Goal: Task Accomplishment & Management: Complete application form

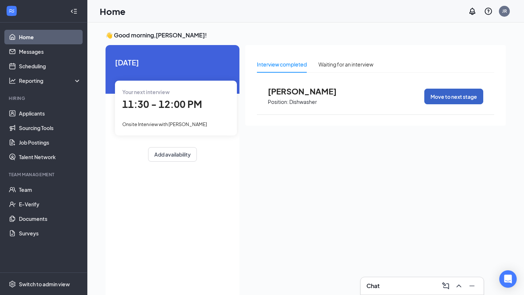
click at [453, 99] on button "Move to next stage" at bounding box center [453, 97] width 59 height 16
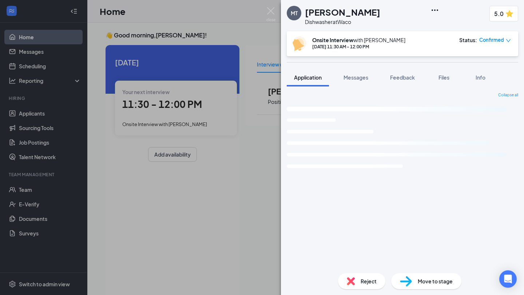
click at [442, 282] on span "Move to stage" at bounding box center [435, 282] width 35 height 8
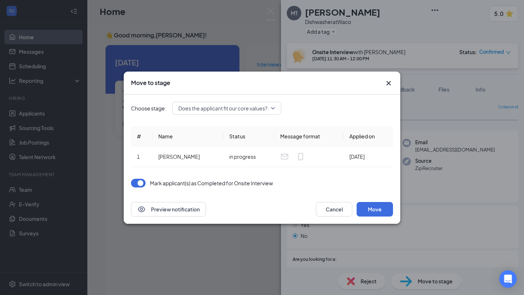
click at [274, 111] on span "Does the applicant fit our core values? (next stage)" at bounding box center [237, 108] width 118 height 11
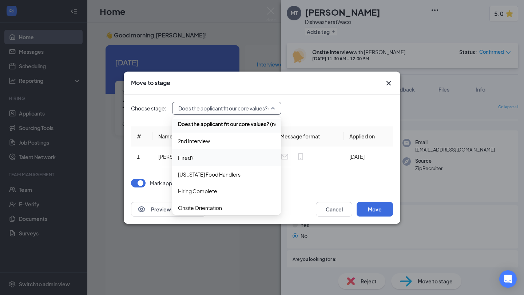
scroll to position [41, 0]
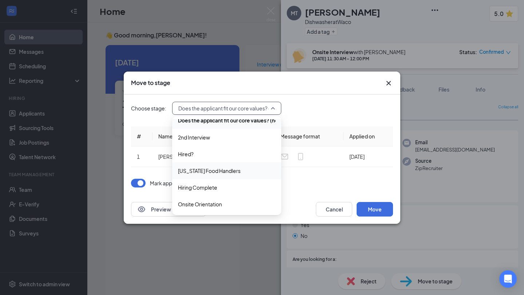
click at [235, 174] on span "[US_STATE] Food Handlers" at bounding box center [226, 171] width 97 height 8
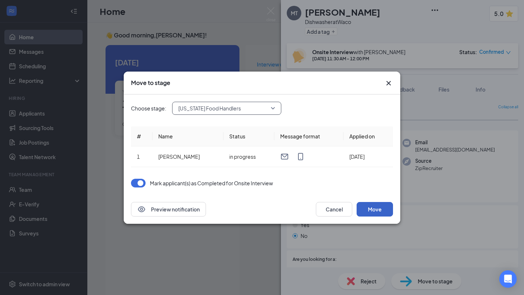
click at [372, 211] on button "Move" at bounding box center [375, 209] width 36 height 15
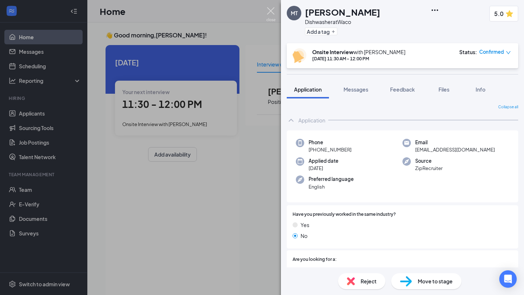
click at [272, 12] on img at bounding box center [270, 14] width 9 height 14
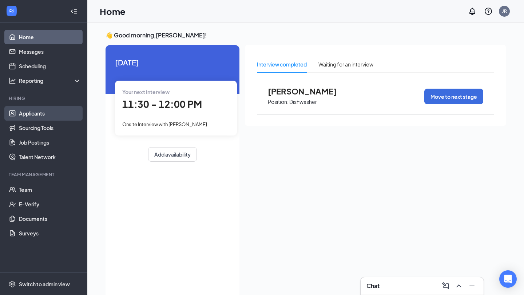
click at [39, 112] on link "Applicants" at bounding box center [50, 113] width 62 height 15
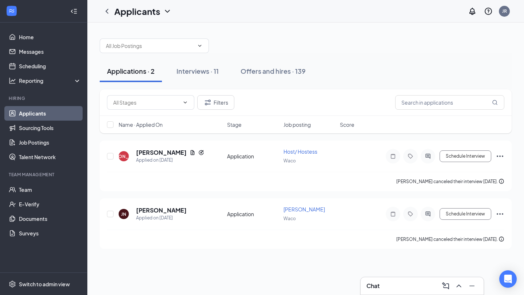
click at [378, 287] on h3 "Chat" at bounding box center [372, 286] width 13 height 8
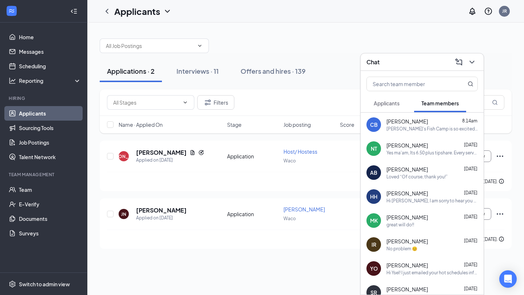
click at [420, 130] on div "Tia Juanita's Fish Camp is so excited for you to join our team! Do you know any…" at bounding box center [431, 129] width 91 height 6
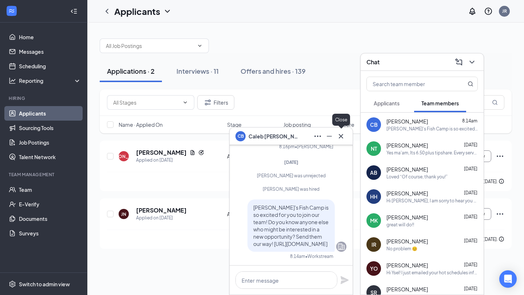
click at [344, 133] on icon "Cross" at bounding box center [341, 136] width 9 height 9
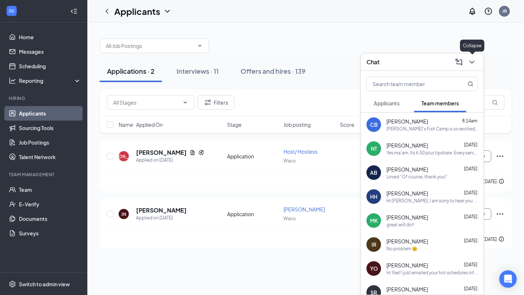
click at [473, 60] on icon "ChevronDown" at bounding box center [471, 62] width 9 height 9
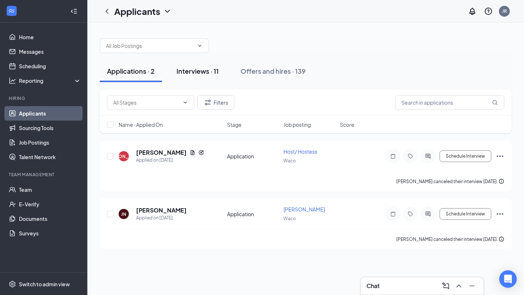
click at [207, 71] on div "Interviews · 11" at bounding box center [197, 71] width 42 height 9
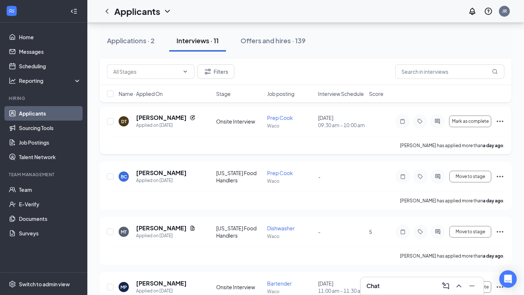
scroll to position [92, 0]
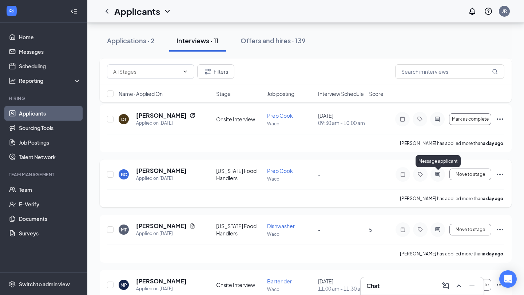
click at [435, 177] on icon "ActiveChat" at bounding box center [437, 175] width 9 height 6
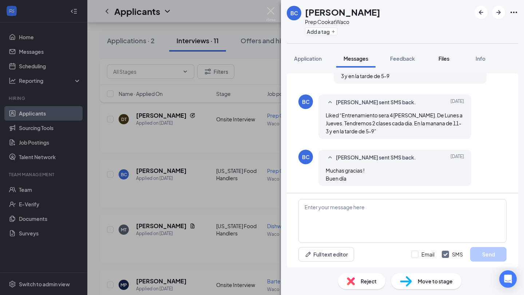
scroll to position [190, 0]
click at [447, 57] on span "Files" at bounding box center [443, 58] width 11 height 7
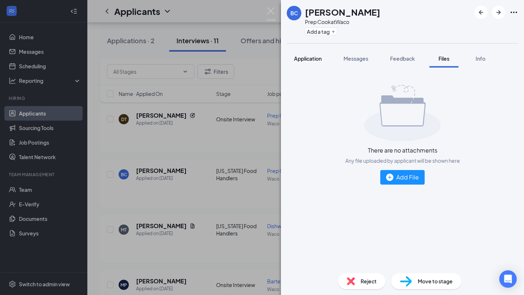
click at [311, 60] on span "Application" at bounding box center [308, 58] width 28 height 7
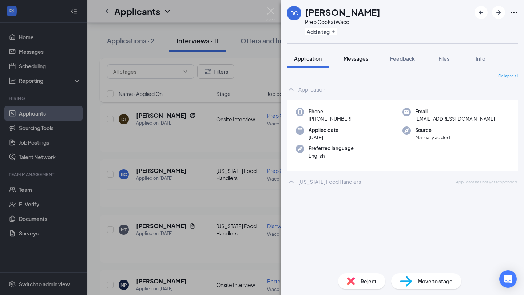
click at [357, 60] on span "Messages" at bounding box center [355, 58] width 25 height 7
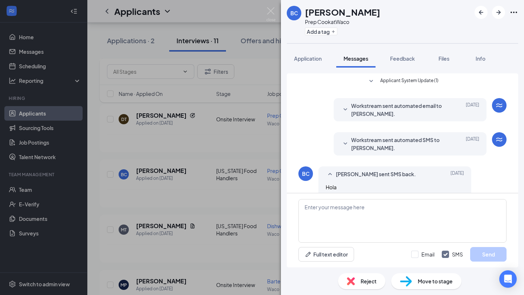
click at [407, 79] on span "Applicant System Update (1)" at bounding box center [409, 81] width 58 height 9
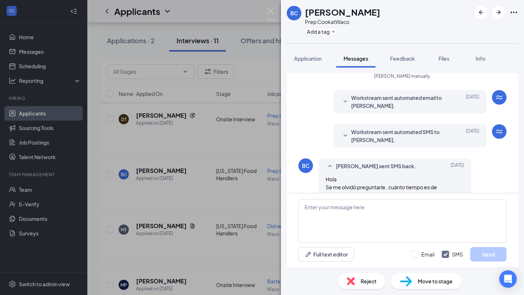
scroll to position [28, 0]
click at [443, 59] on span "Files" at bounding box center [443, 58] width 11 height 7
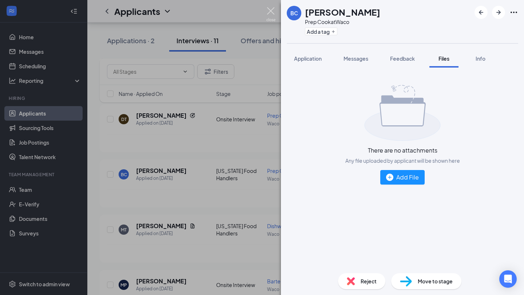
click at [270, 9] on img at bounding box center [270, 14] width 9 height 14
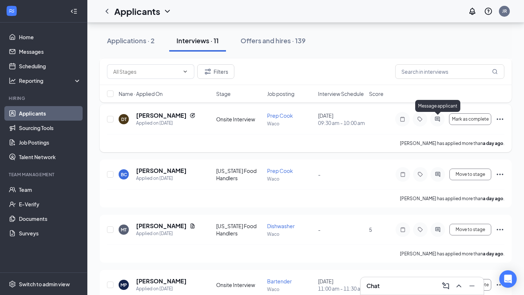
click at [439, 119] on icon "ActiveChat" at bounding box center [437, 119] width 5 height 5
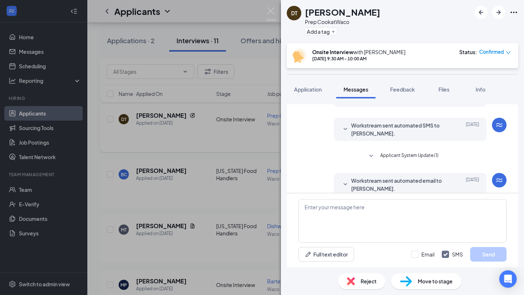
scroll to position [90, 0]
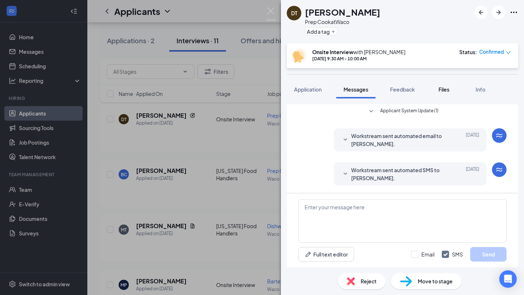
click at [445, 87] on span "Files" at bounding box center [443, 89] width 11 height 7
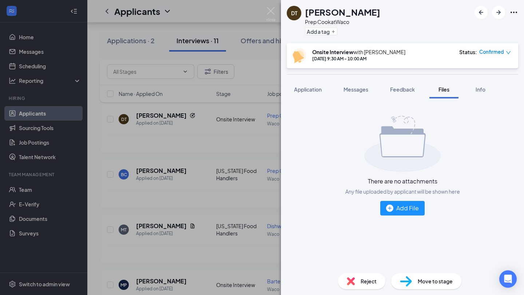
click at [271, 10] on img at bounding box center [270, 14] width 9 height 14
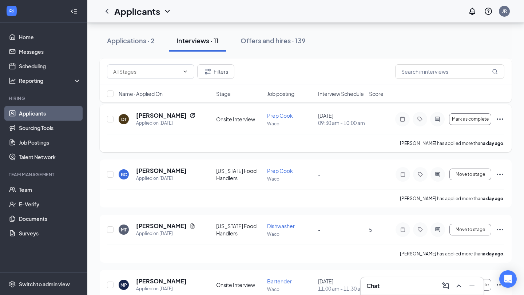
click at [498, 118] on icon "Ellipses" at bounding box center [500, 119] width 9 height 9
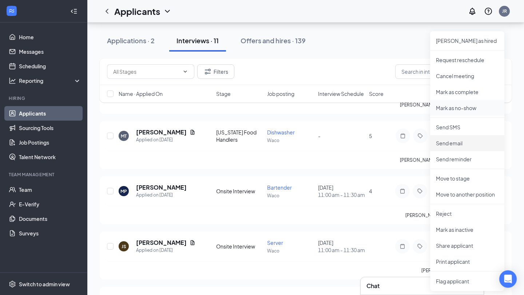
scroll to position [189, 0]
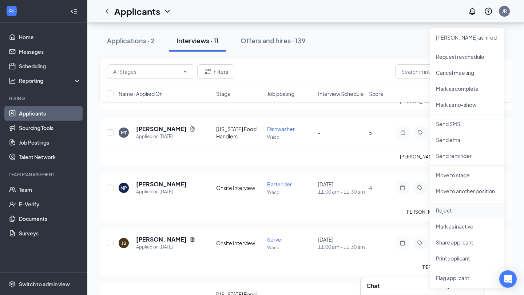
click at [449, 207] on p "Reject" at bounding box center [467, 210] width 63 height 7
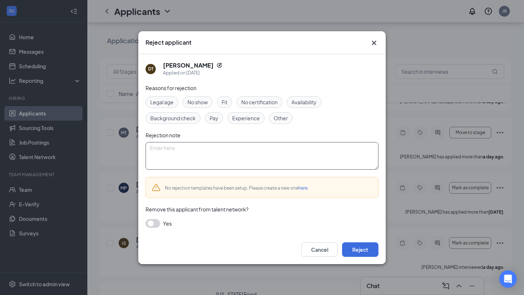
click at [253, 143] on textarea at bounding box center [262, 156] width 233 height 28
type textarea "duplicate application"
click at [362, 247] on button "Reject" at bounding box center [360, 250] width 36 height 15
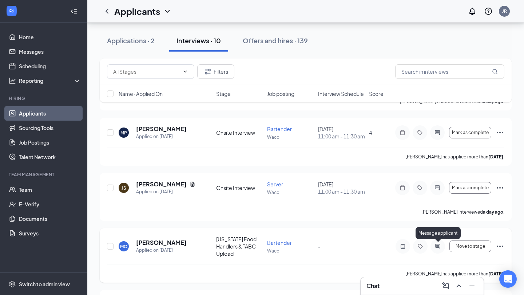
click at [439, 247] on icon "ActiveChat" at bounding box center [437, 246] width 5 height 5
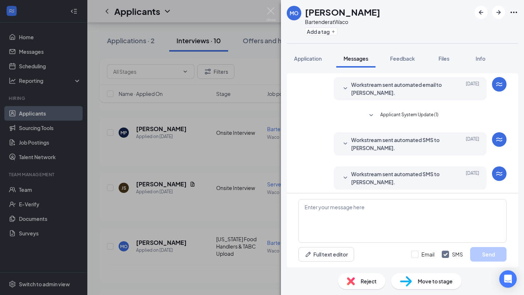
scroll to position [101, 0]
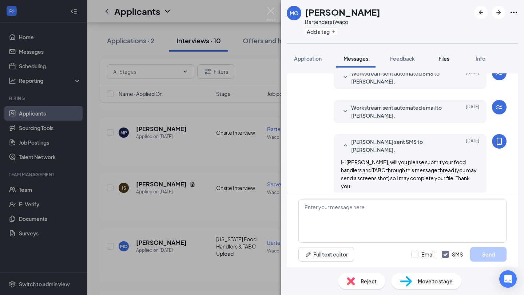
click at [445, 61] on div "Files" at bounding box center [444, 58] width 15 height 7
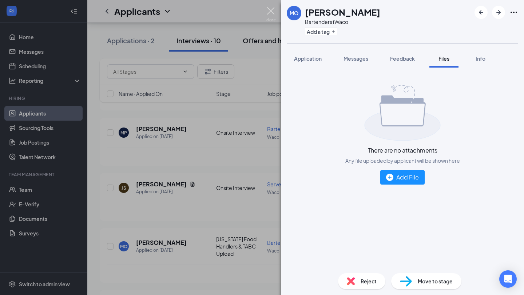
click at [270, 11] on img at bounding box center [270, 14] width 9 height 14
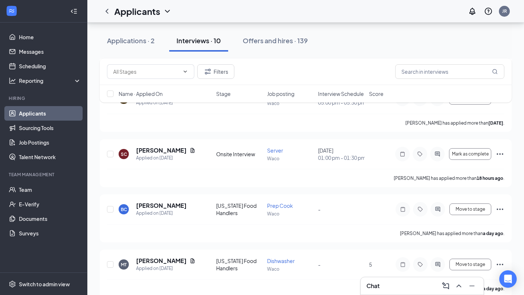
scroll to position [270, 0]
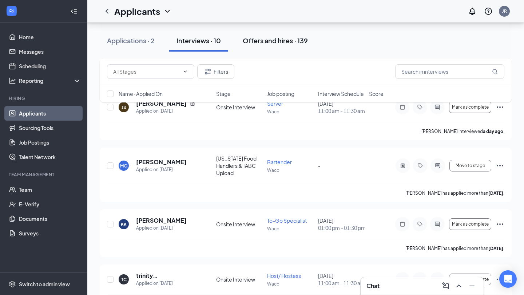
click at [291, 39] on div "Offers and hires · 139" at bounding box center [275, 40] width 65 height 9
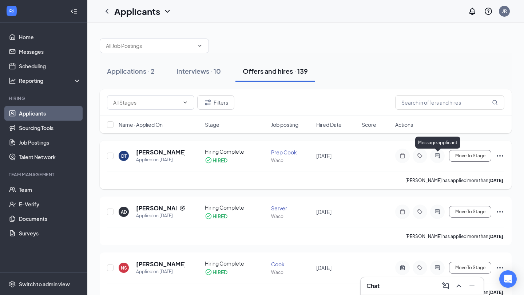
click at [441, 156] on icon "ActiveChat" at bounding box center [437, 156] width 9 height 6
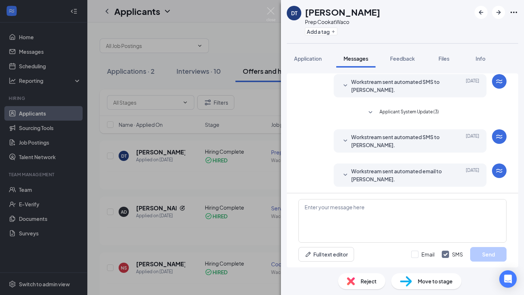
scroll to position [59, 0]
click at [448, 56] on span "Files" at bounding box center [443, 58] width 11 height 7
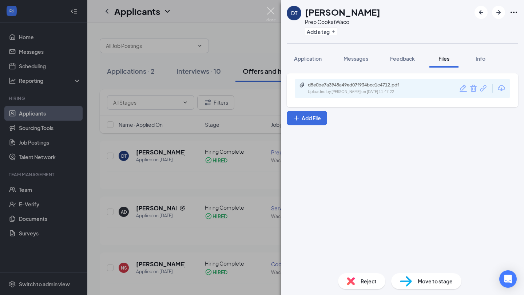
click at [274, 16] on img at bounding box center [270, 14] width 9 height 14
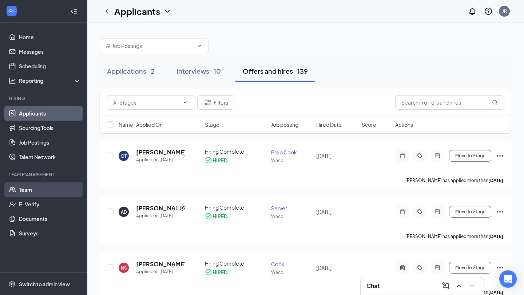
click at [33, 190] on link "Team" at bounding box center [50, 190] width 62 height 15
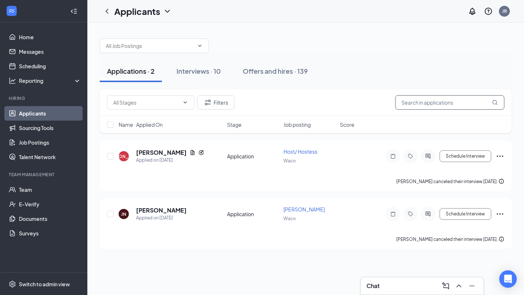
click at [418, 103] on input "text" at bounding box center [449, 102] width 109 height 15
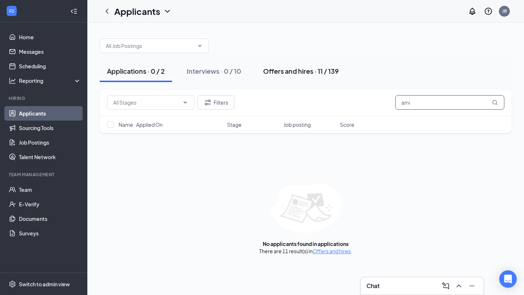
type input "ami"
click at [286, 70] on div "Offers and hires · 11 / 139" at bounding box center [301, 71] width 76 height 9
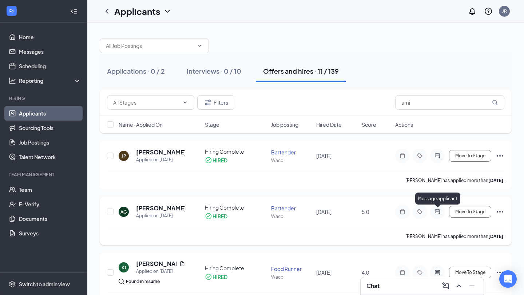
click at [438, 211] on icon "ActiveChat" at bounding box center [437, 212] width 9 height 6
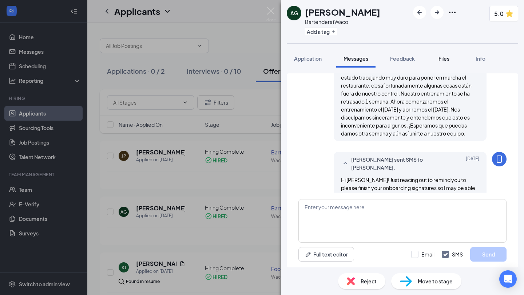
scroll to position [780, 0]
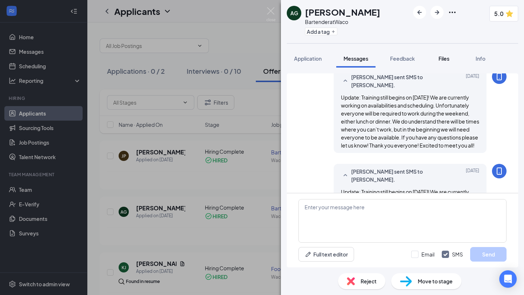
click at [444, 60] on span "Files" at bounding box center [443, 58] width 11 height 7
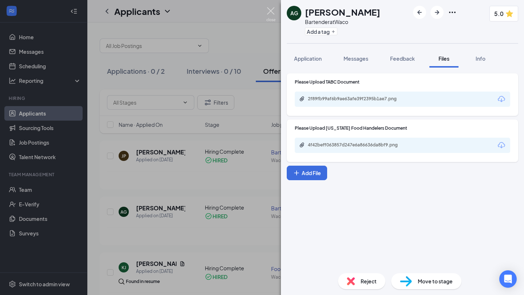
click at [272, 13] on img at bounding box center [270, 14] width 9 height 14
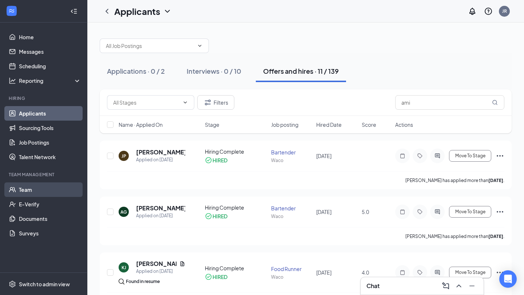
click at [28, 191] on link "Team" at bounding box center [50, 190] width 62 height 15
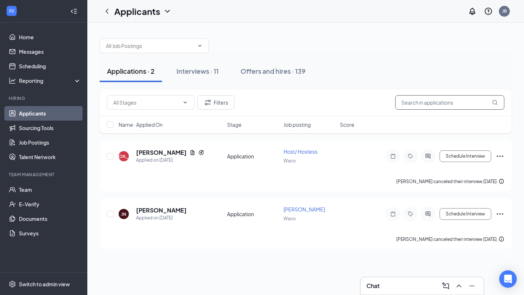
click at [414, 99] on input "text" at bounding box center [449, 102] width 109 height 15
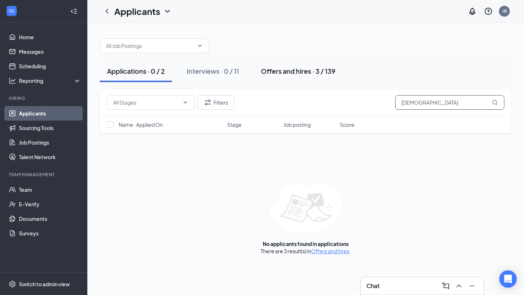
type input "[DEMOGRAPHIC_DATA]"
click at [298, 73] on div "Offers and hires · 3 / 139" at bounding box center [298, 71] width 75 height 9
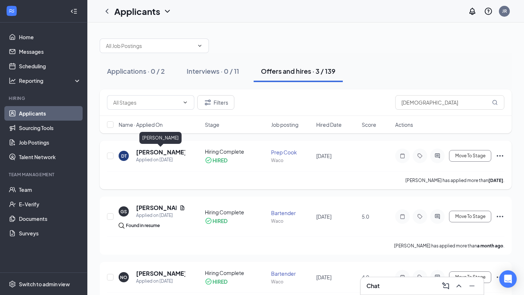
click at [150, 152] on h5 "[PERSON_NAME]" at bounding box center [160, 152] width 49 height 8
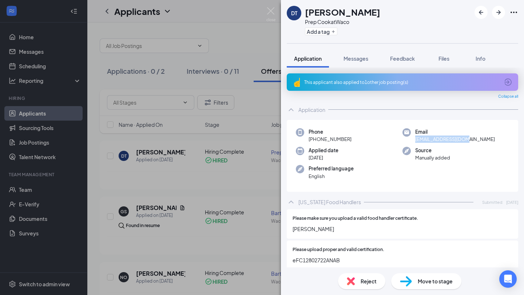
drag, startPoint x: 464, startPoint y: 139, endPoint x: 416, endPoint y: 140, distance: 48.4
click at [416, 140] on div "Email [EMAIL_ADDRESS][DOMAIN_NAME]" at bounding box center [455, 135] width 107 height 15
copy span "[EMAIL_ADDRESS][DOMAIN_NAME]"
click at [271, 9] on img at bounding box center [270, 14] width 9 height 14
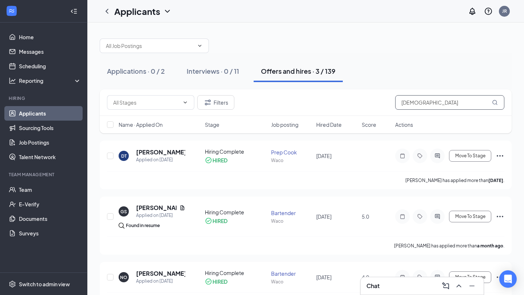
click at [425, 106] on input "[DEMOGRAPHIC_DATA]" at bounding box center [449, 102] width 109 height 15
type input "d"
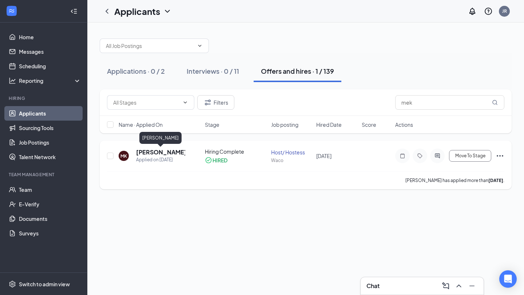
click at [149, 156] on h5 "[PERSON_NAME]" at bounding box center [160, 152] width 49 height 8
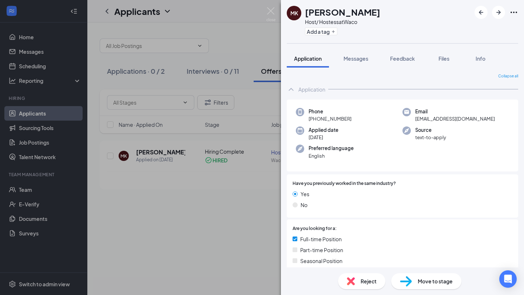
drag, startPoint x: 468, startPoint y: 118, endPoint x: 411, endPoint y: 124, distance: 57.4
click at [411, 124] on div "Phone [PHONE_NUMBER] Email [EMAIL_ADDRESS][DOMAIN_NAME] Applied date [DATE] Sou…" at bounding box center [402, 136] width 231 height 72
drag, startPoint x: 416, startPoint y: 121, endPoint x: 471, endPoint y: 120, distance: 54.9
click at [471, 120] on div "Email [EMAIL_ADDRESS][DOMAIN_NAME]" at bounding box center [455, 115] width 107 height 15
copy span "[EMAIL_ADDRESS][DOMAIN_NAME]"
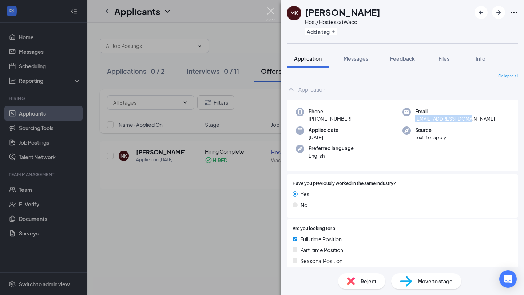
click at [270, 12] on img at bounding box center [270, 14] width 9 height 14
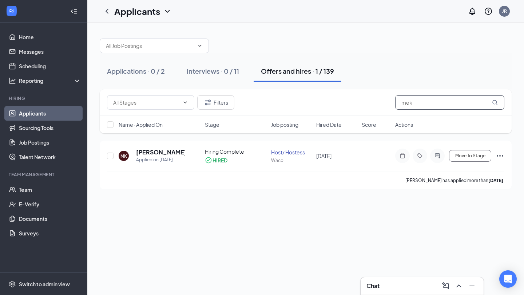
click at [413, 105] on input "mek" at bounding box center [449, 102] width 109 height 15
type input "m"
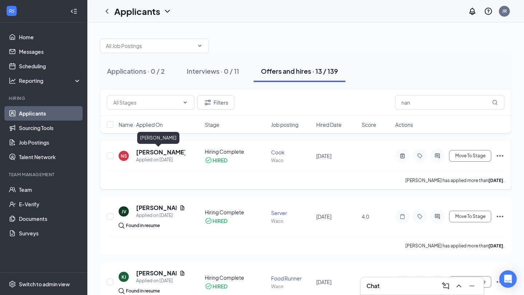
click at [161, 153] on h5 "[PERSON_NAME]" at bounding box center [160, 152] width 49 height 8
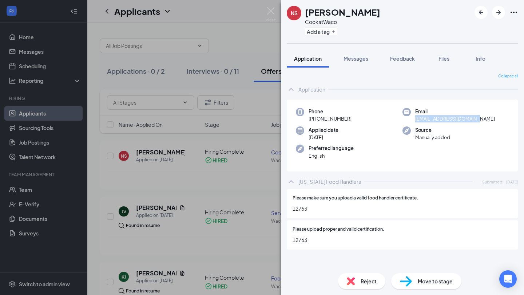
drag, startPoint x: 476, startPoint y: 120, endPoint x: 413, endPoint y: 121, distance: 62.9
click at [413, 121] on div "Email [EMAIL_ADDRESS][DOMAIN_NAME]" at bounding box center [455, 115] width 107 height 15
copy span "[EMAIL_ADDRESS][DOMAIN_NAME]"
click at [275, 14] on img at bounding box center [270, 14] width 9 height 14
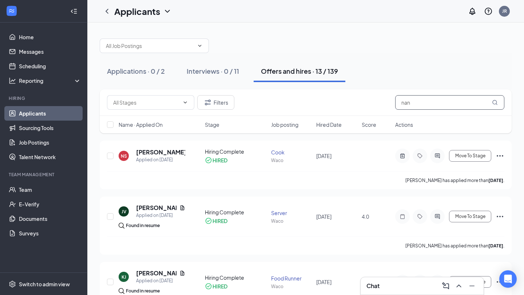
click at [457, 104] on input "nan" at bounding box center [449, 102] width 109 height 15
type input "n"
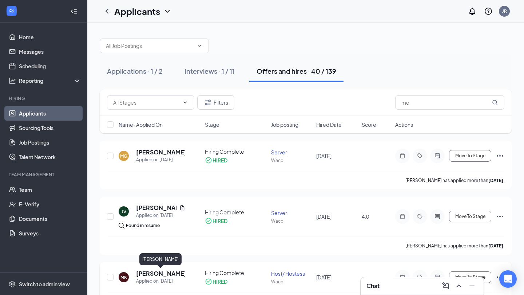
click at [150, 275] on h5 "[PERSON_NAME]" at bounding box center [160, 274] width 49 height 8
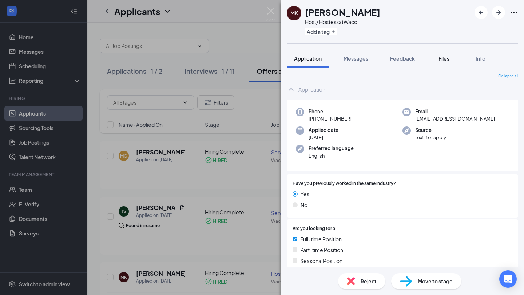
click at [449, 60] on span "Files" at bounding box center [443, 58] width 11 height 7
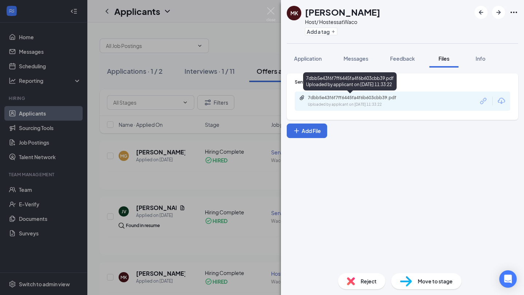
click at [386, 105] on div "Uploaded by applicant on [DATE] 11:33:22" at bounding box center [362, 105] width 109 height 6
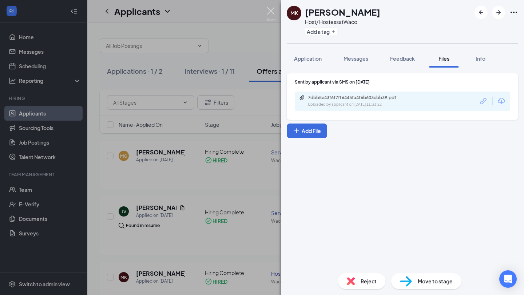
click at [272, 13] on img at bounding box center [270, 14] width 9 height 14
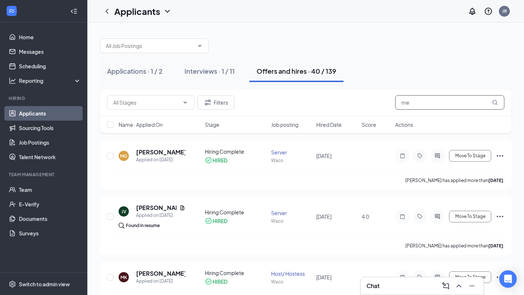
click at [426, 106] on input "me" at bounding box center [449, 102] width 109 height 15
type input "m"
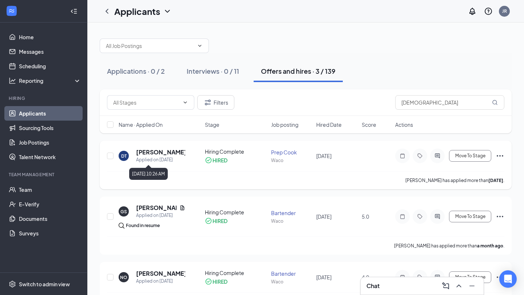
click at [147, 157] on div "Applied on [DATE]" at bounding box center [160, 159] width 49 height 7
click at [147, 151] on h5 "[PERSON_NAME]" at bounding box center [160, 152] width 49 height 8
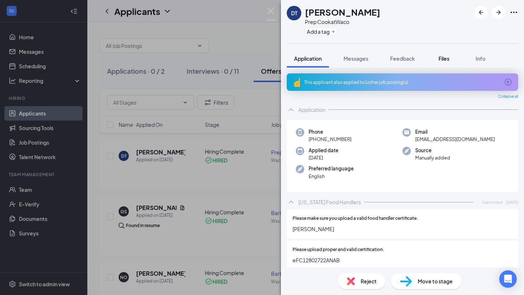
click at [447, 56] on span "Files" at bounding box center [443, 58] width 11 height 7
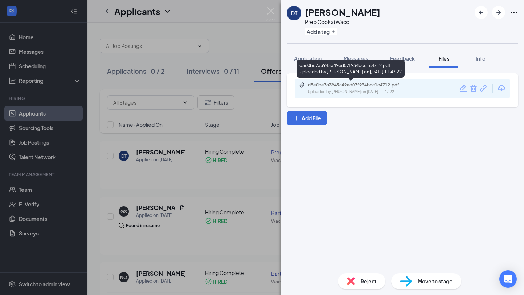
click at [390, 87] on div "d5e0be7a3945a49ed07f934bcc1c4712.pdf" at bounding box center [359, 85] width 102 height 6
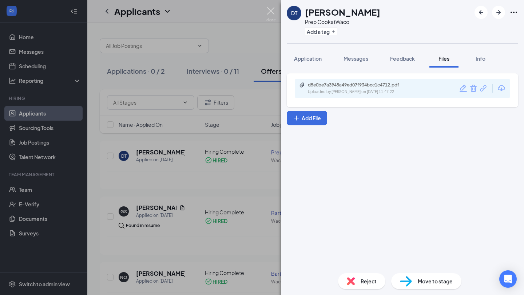
click at [271, 9] on img at bounding box center [270, 14] width 9 height 14
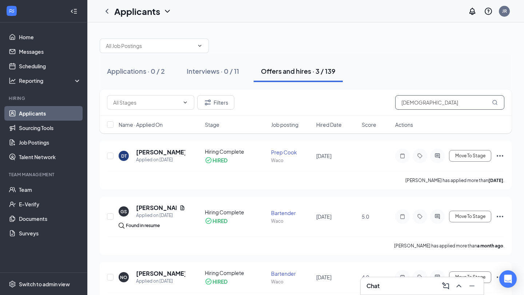
click at [435, 104] on input "[DEMOGRAPHIC_DATA]" at bounding box center [449, 102] width 109 height 15
type input "d"
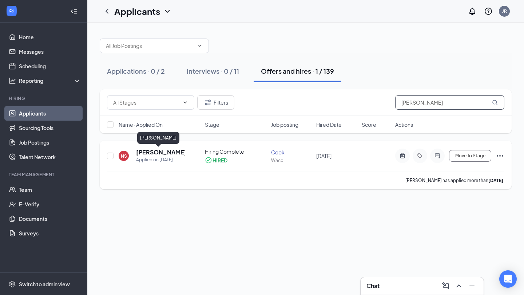
type input "[PERSON_NAME]"
click at [168, 155] on h5 "[PERSON_NAME]" at bounding box center [160, 152] width 49 height 8
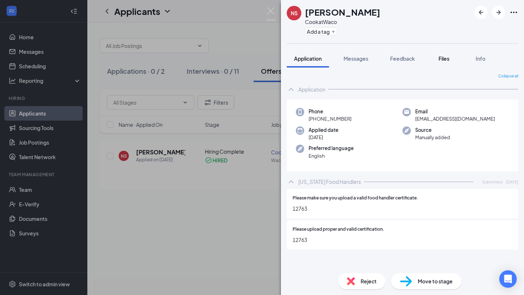
click at [447, 61] on span "Files" at bounding box center [443, 58] width 11 height 7
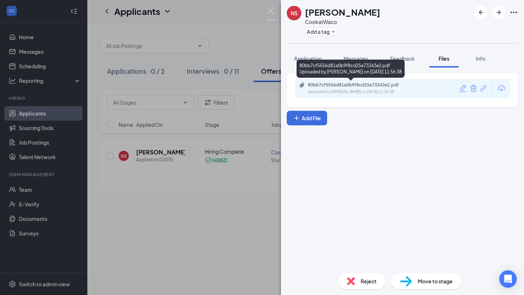
click at [391, 91] on div "Uploaded by [PERSON_NAME] on [DATE] 11:56:38" at bounding box center [362, 92] width 109 height 6
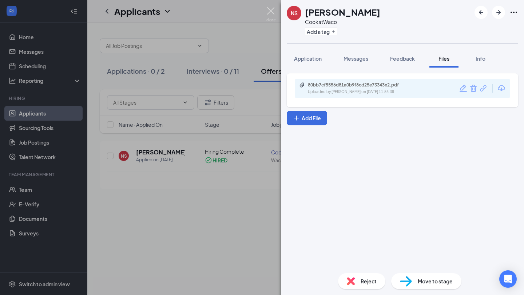
click at [274, 16] on img at bounding box center [270, 14] width 9 height 14
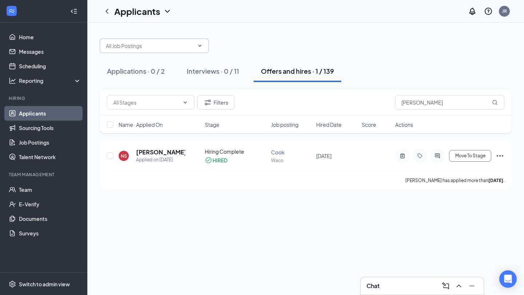
click at [199, 48] on icon "ChevronDown" at bounding box center [200, 46] width 6 height 6
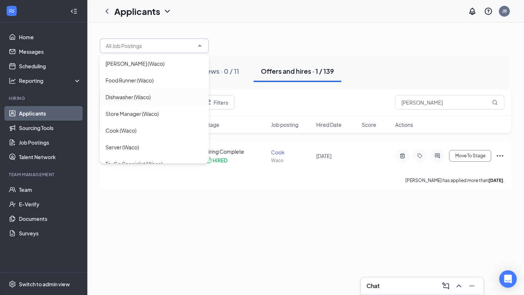
scroll to position [49, 0]
click at [130, 134] on div "Cook (Waco)" at bounding box center [121, 131] width 31 height 8
type input "Cook (Waco)"
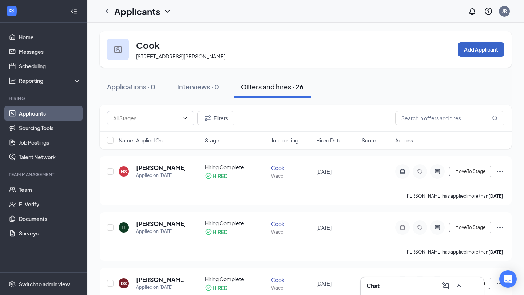
click at [473, 49] on button "Add Applicant" at bounding box center [481, 49] width 47 height 15
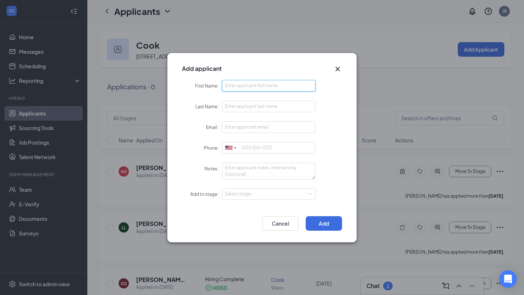
click at [260, 85] on input "First Name" at bounding box center [268, 86] width 93 height 12
